Goal: Task Accomplishment & Management: Complete application form

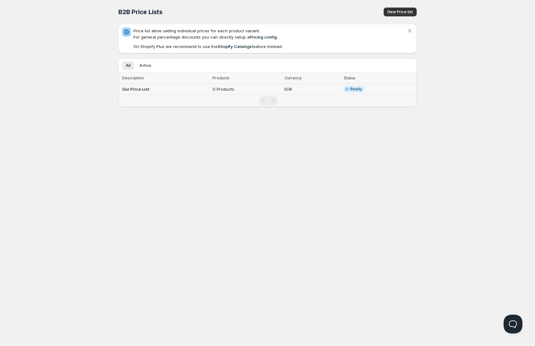
click at [354, 88] on span "Ready" at bounding box center [356, 89] width 12 height 5
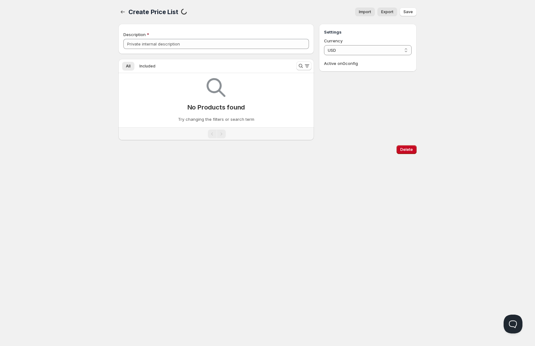
type input "Our Price List"
select select "EUR"
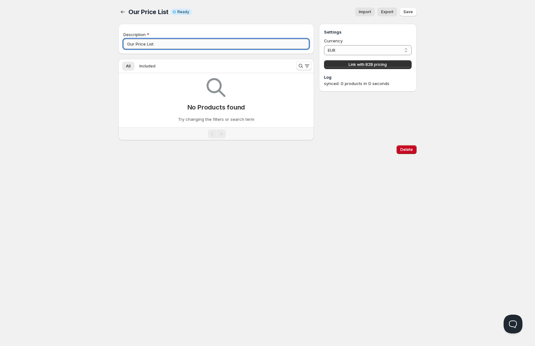
click at [171, 39] on input "Our Price List" at bounding box center [215, 44] width 185 height 10
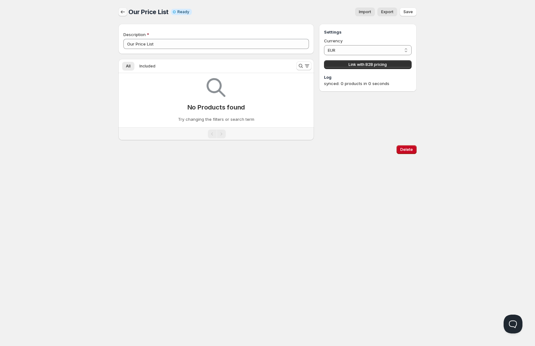
click at [124, 9] on icon "button" at bounding box center [123, 12] width 6 height 6
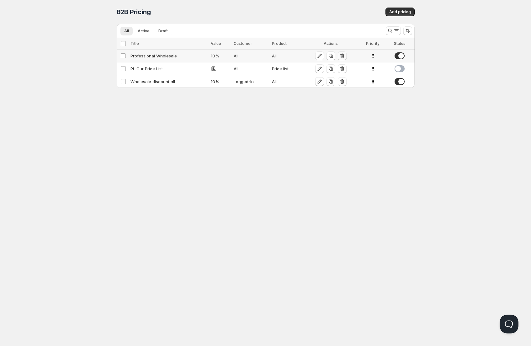
click at [344, 55] on icon "button" at bounding box center [342, 56] width 6 height 6
click at [343, 55] on icon "button" at bounding box center [341, 56] width 6 height 6
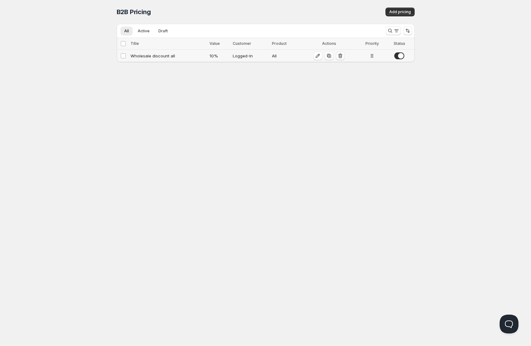
click at [341, 56] on icon "button" at bounding box center [341, 56] width 1 height 2
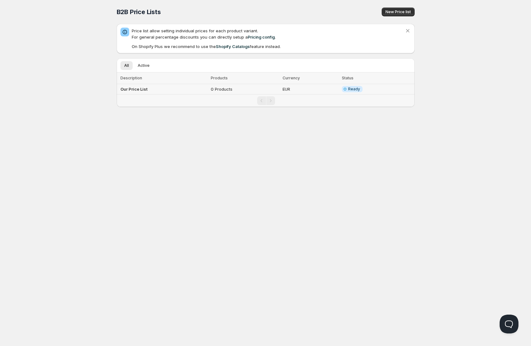
click at [240, 86] on td "0 Products" at bounding box center [245, 89] width 72 height 10
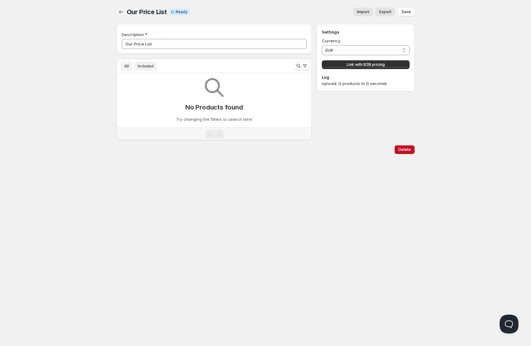
click at [144, 62] on button "Included" at bounding box center [146, 66] width 24 height 9
click at [129, 67] on button "All" at bounding box center [126, 66] width 12 height 9
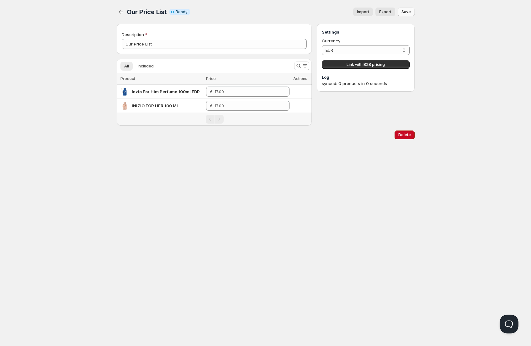
click at [407, 13] on span "Save" at bounding box center [406, 11] width 9 height 5
click at [406, 12] on span "Save" at bounding box center [406, 11] width 9 height 5
click at [407, 13] on span "Save" at bounding box center [406, 11] width 9 height 5
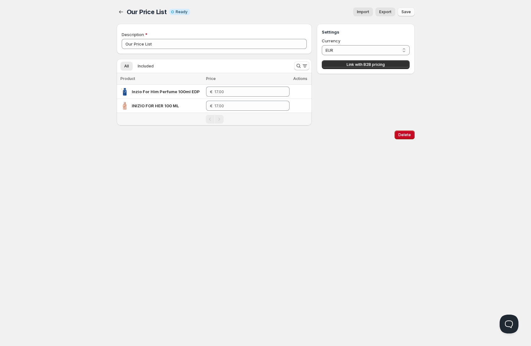
click at [410, 8] on button "Save" at bounding box center [406, 12] width 17 height 9
click at [410, 9] on button "Save" at bounding box center [406, 12] width 17 height 9
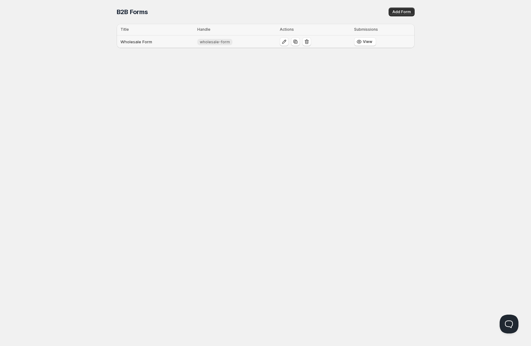
click at [182, 42] on td "Wholesale Form" at bounding box center [156, 41] width 79 height 13
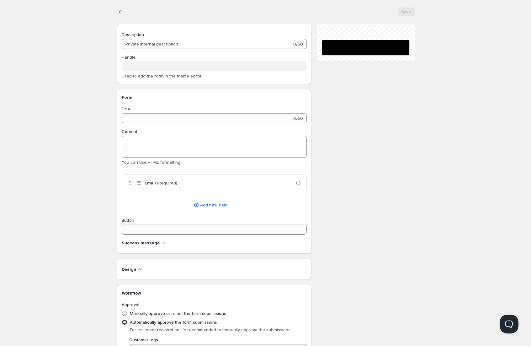
type input "Wholesale Form"
type input "wholesale-form"
type input "Register for a Wholesale Account"
type textarea "Fill in your business details below. After review, we’ll contact you with your …"
type input "Apply Now"
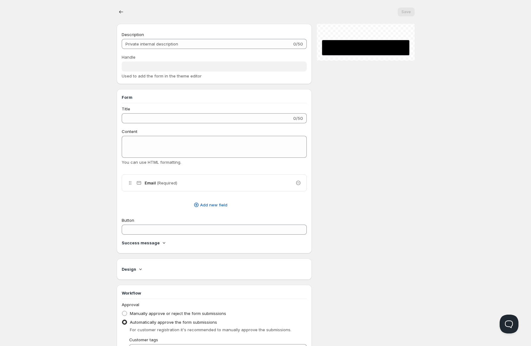
radio input "true"
checkbox input "true"
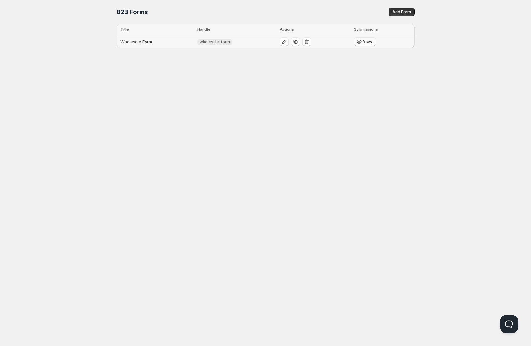
click at [368, 41] on span "View" at bounding box center [367, 41] width 9 height 5
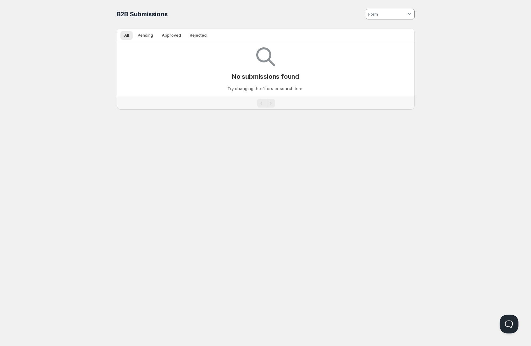
type input "wholesale-form"
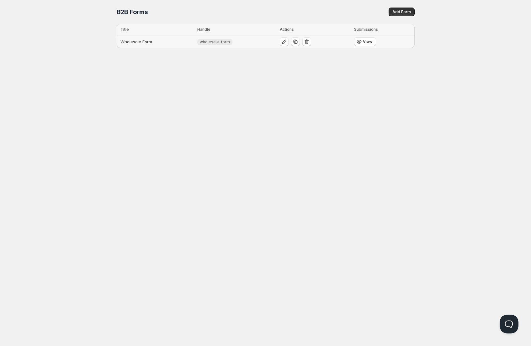
click at [221, 44] on span "wholesale-form" at bounding box center [215, 42] width 30 height 5
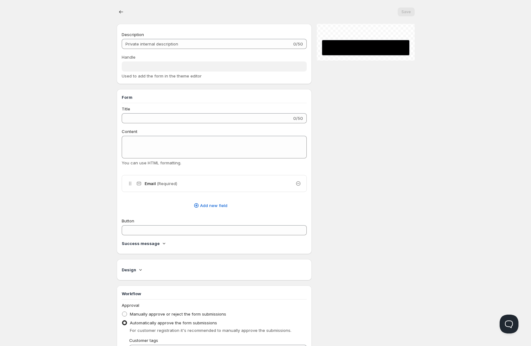
type input "Wholesale Form"
type input "wholesale-form"
type input "Register for a Wholesale Account"
type textarea "Fill in your business details below. After review, we’ll contact you with your …"
type input "Apply Now"
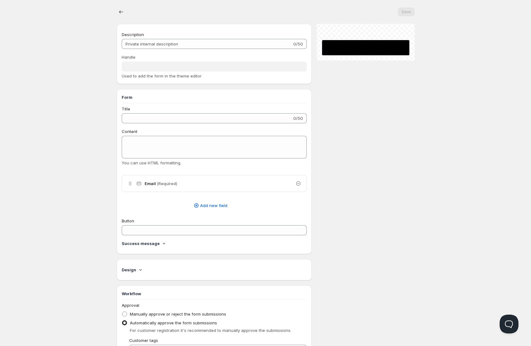
radio input "true"
checkbox input "true"
